Goal: Find specific page/section: Find specific page/section

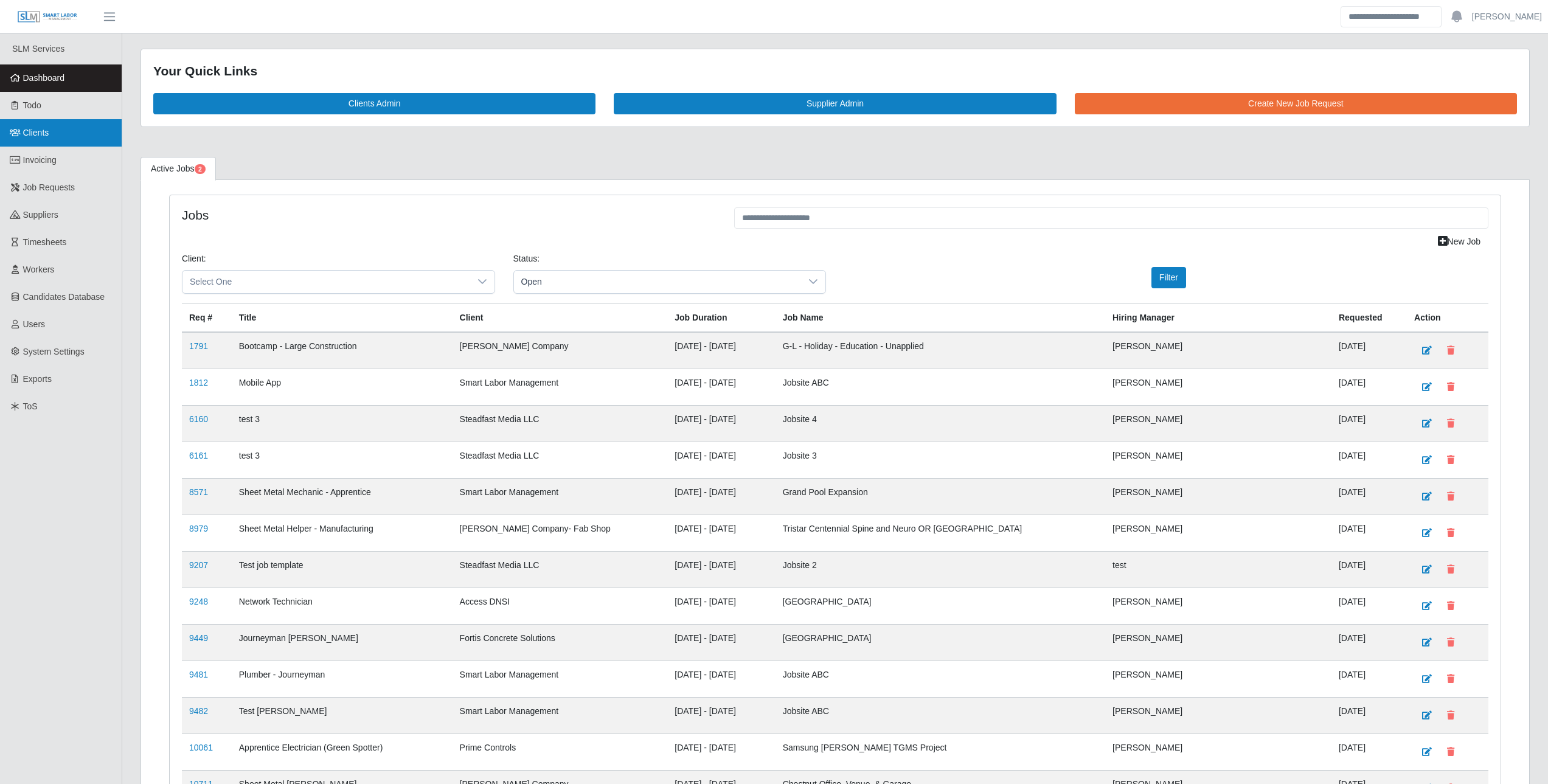
click at [64, 130] on link "Clients" at bounding box center [60, 132] width 122 height 27
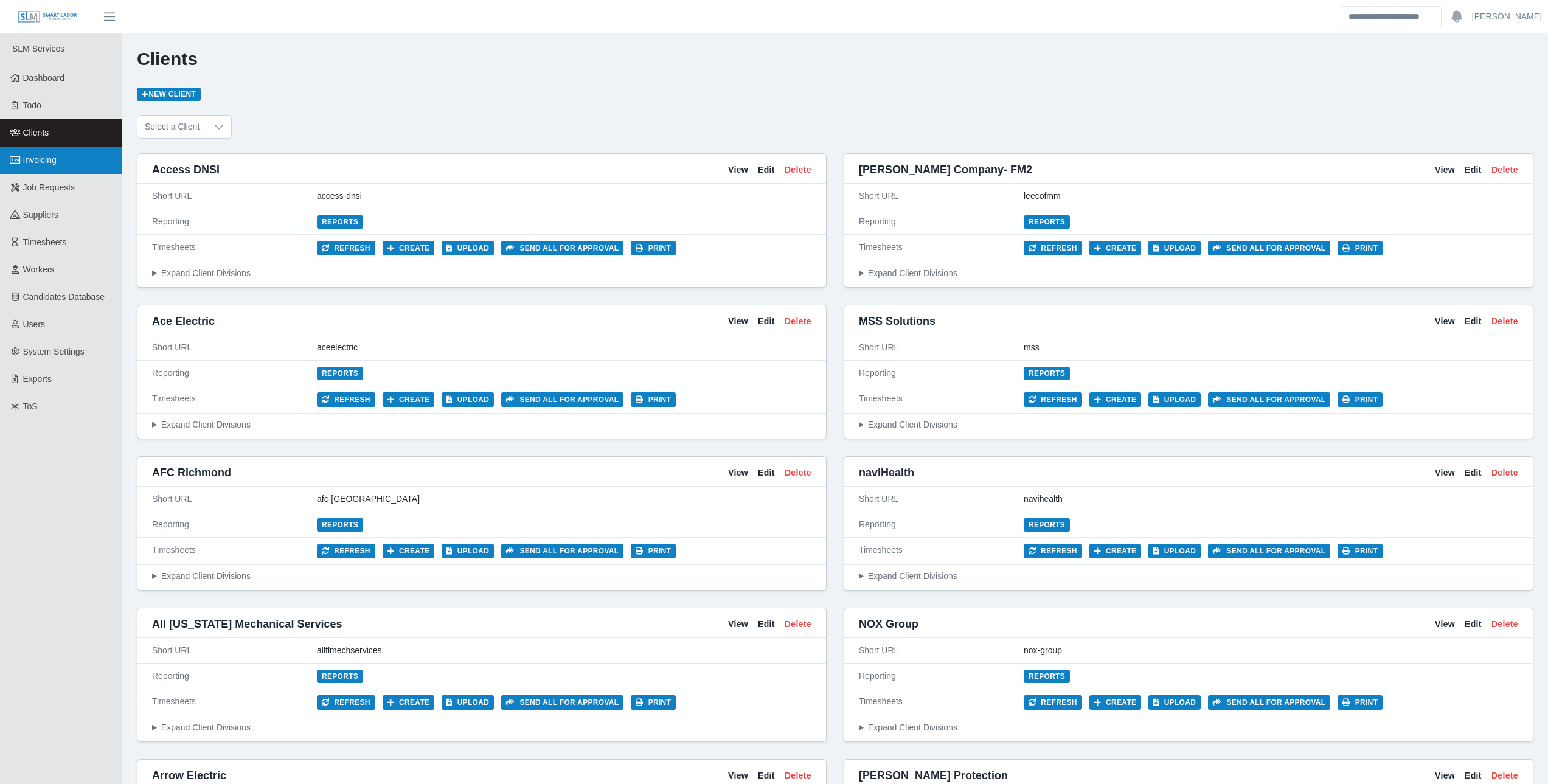
click at [61, 161] on link "Invoicing" at bounding box center [60, 160] width 122 height 27
